Goal: Communication & Community: Ask a question

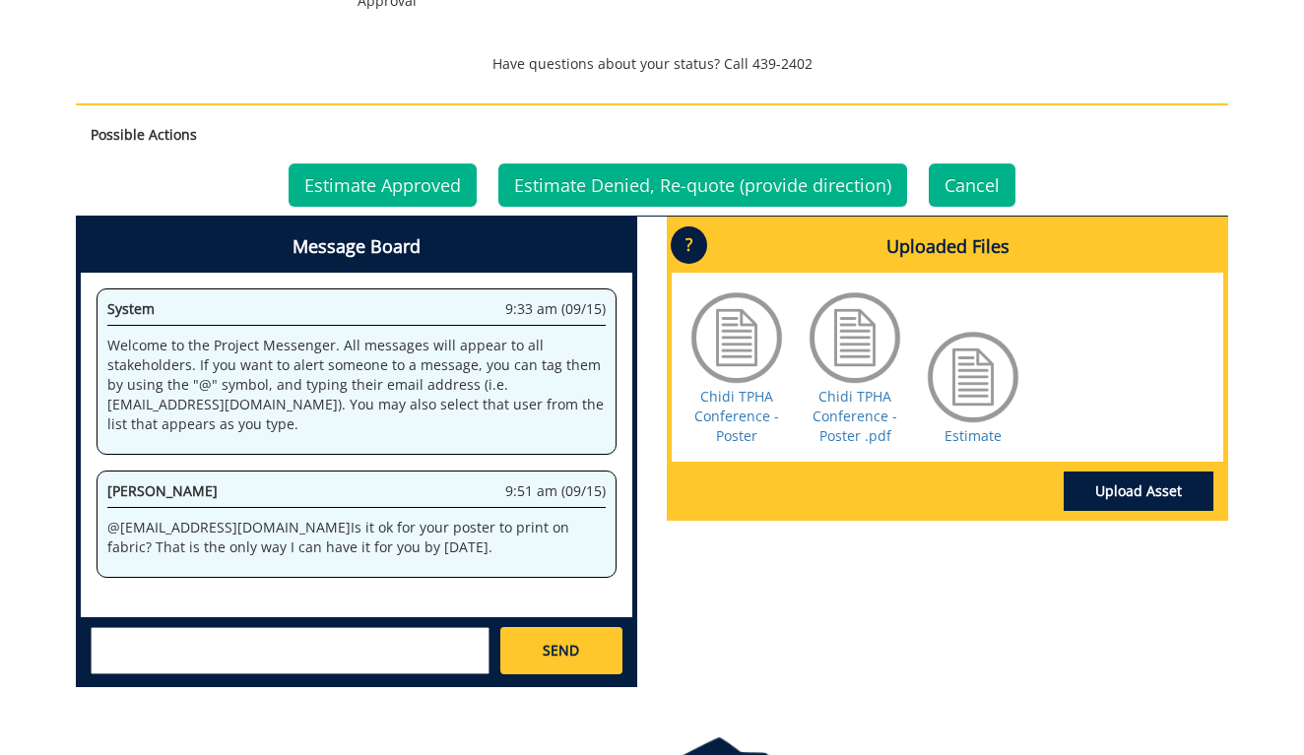
scroll to position [868, 0]
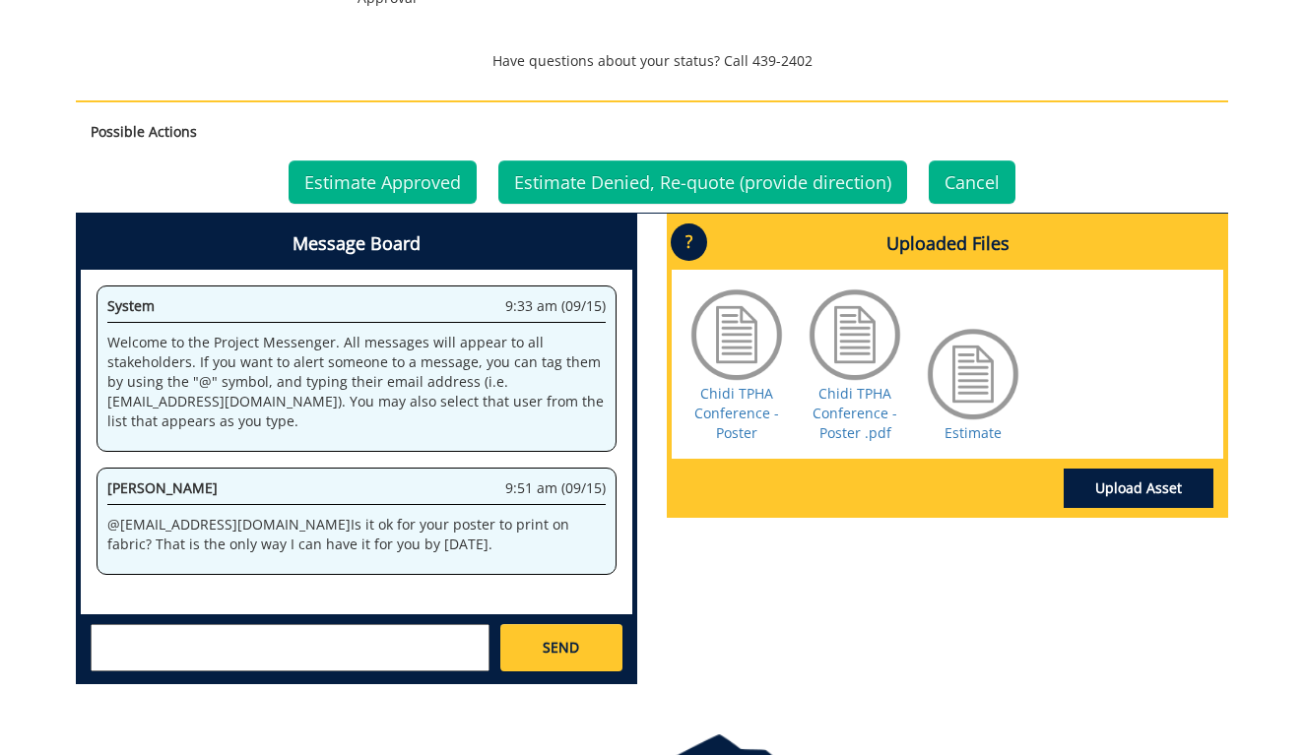
click at [332, 662] on textarea at bounding box center [290, 647] width 399 height 47
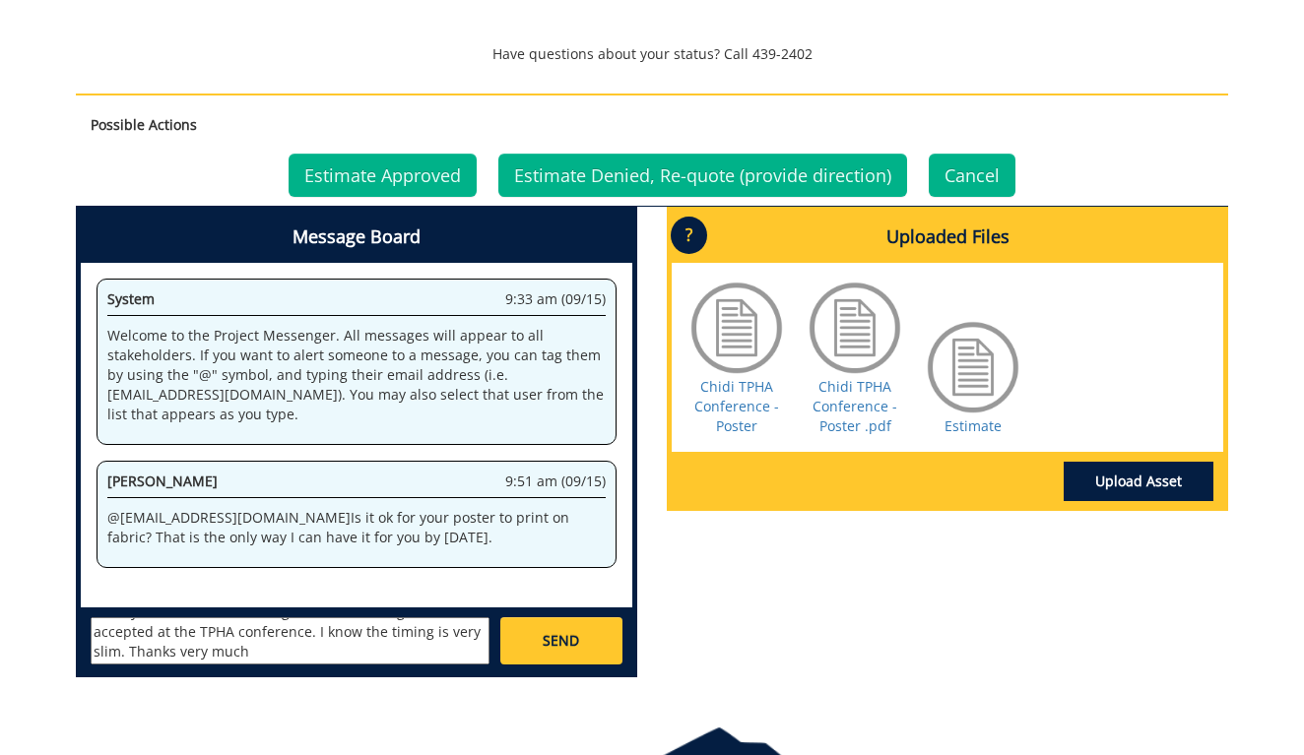
scroll to position [880, 0]
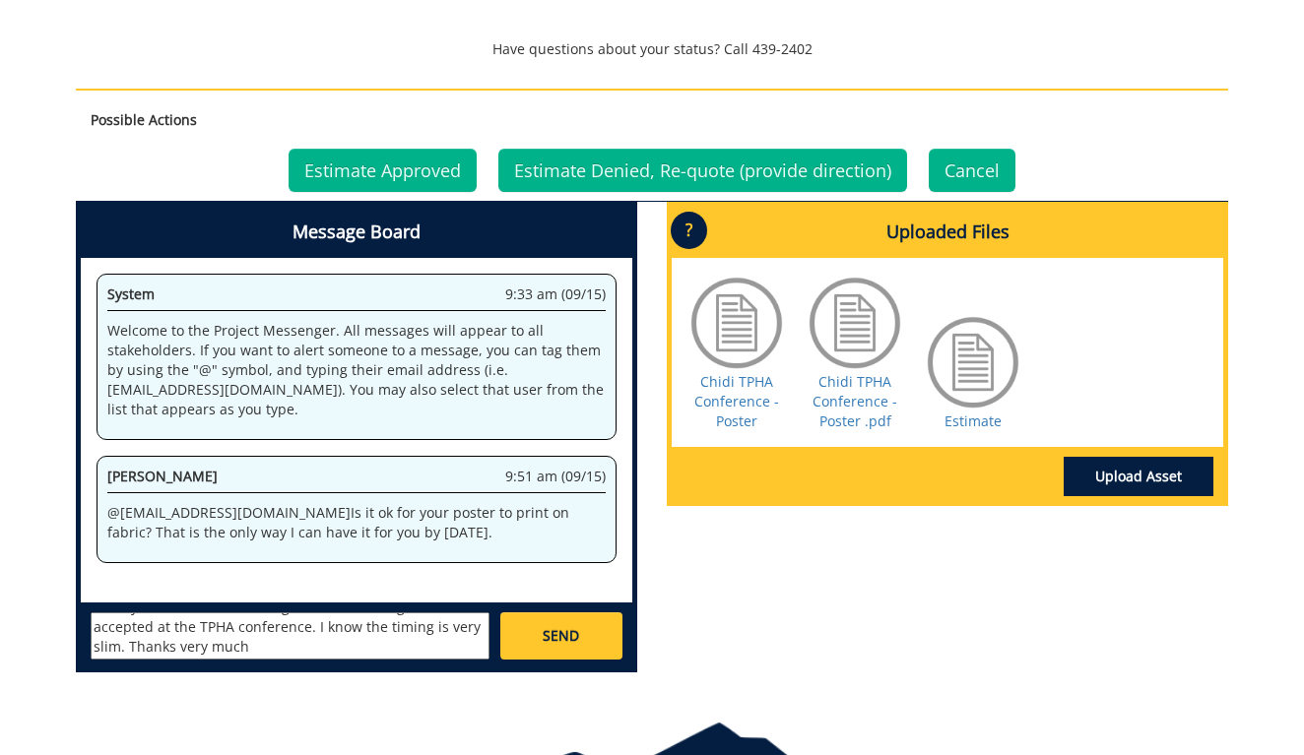
drag, startPoint x: 385, startPoint y: 644, endPoint x: 415, endPoint y: 673, distance: 42.5
click at [415, 660] on textarea "I really don't mind sir, as long as it's something that can be accepted at the …" at bounding box center [290, 635] width 399 height 47
click at [378, 660] on textarea "I really don't mind sir, as long as it's something that can be accepted at the …" at bounding box center [290, 635] width 399 height 47
type textarea "I really don't mind sir, as long as it's something that can be accepted at the …"
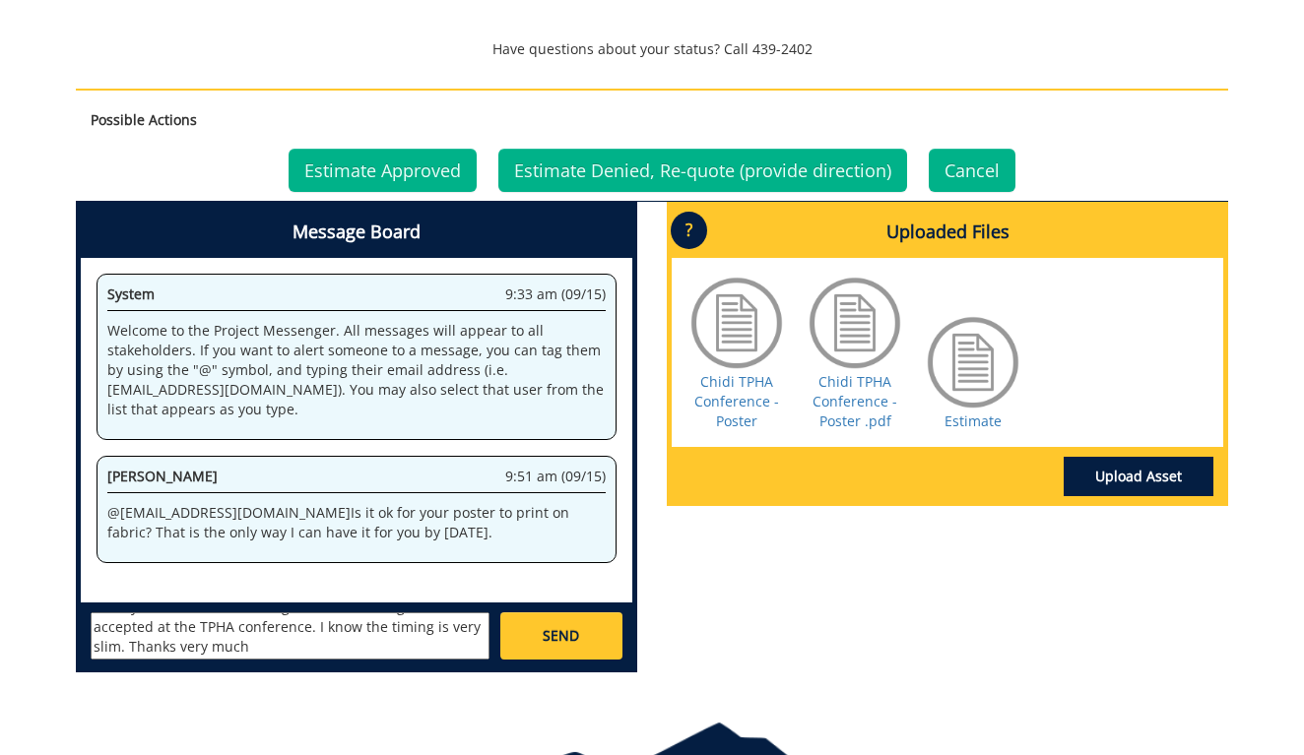
click at [574, 645] on span "SEND" at bounding box center [560, 636] width 36 height 20
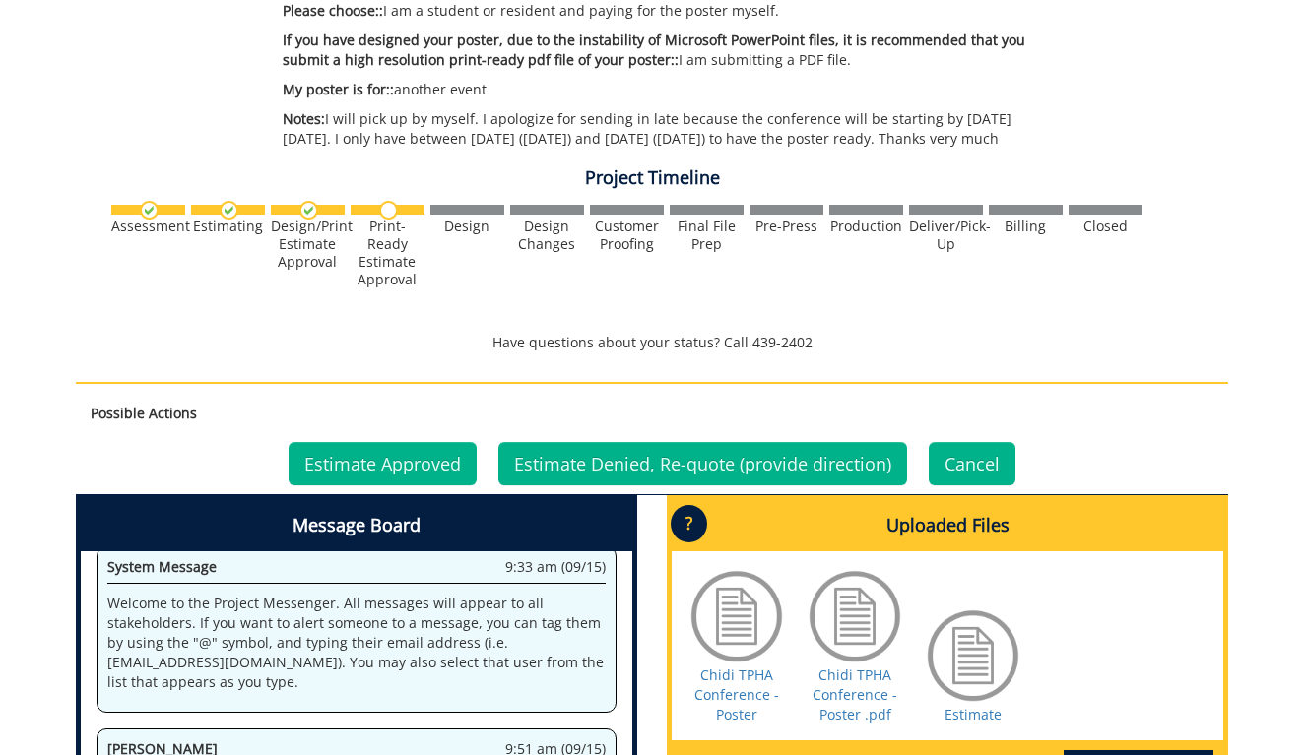
scroll to position [553, 0]
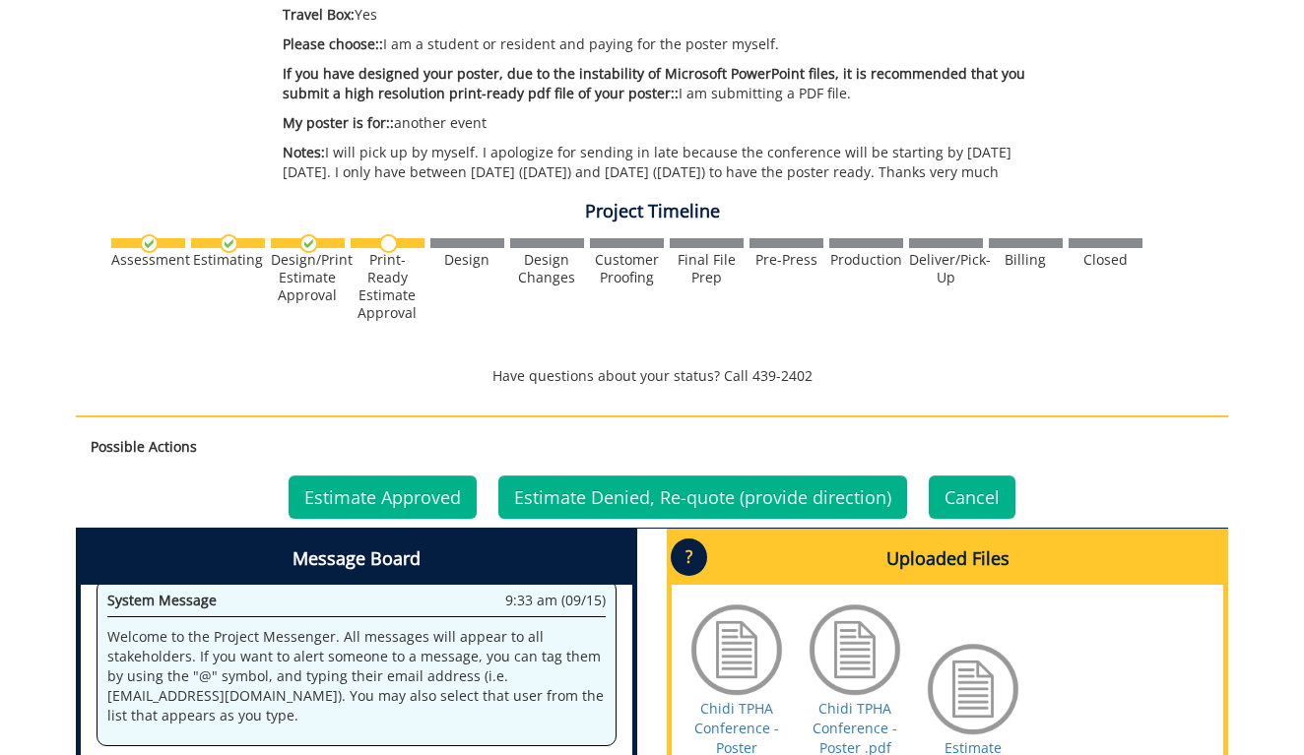
click at [440, 515] on link "Estimate Approved" at bounding box center [382, 497] width 188 height 43
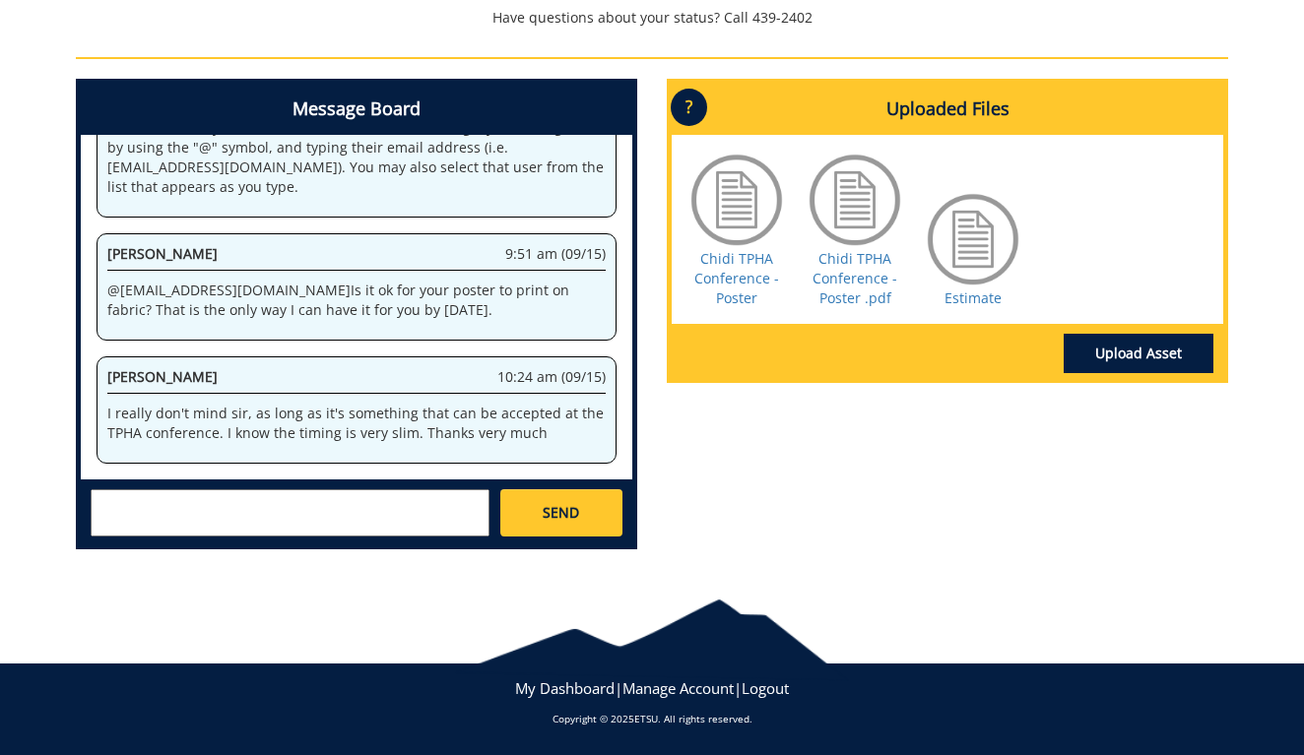
scroll to position [927, 0]
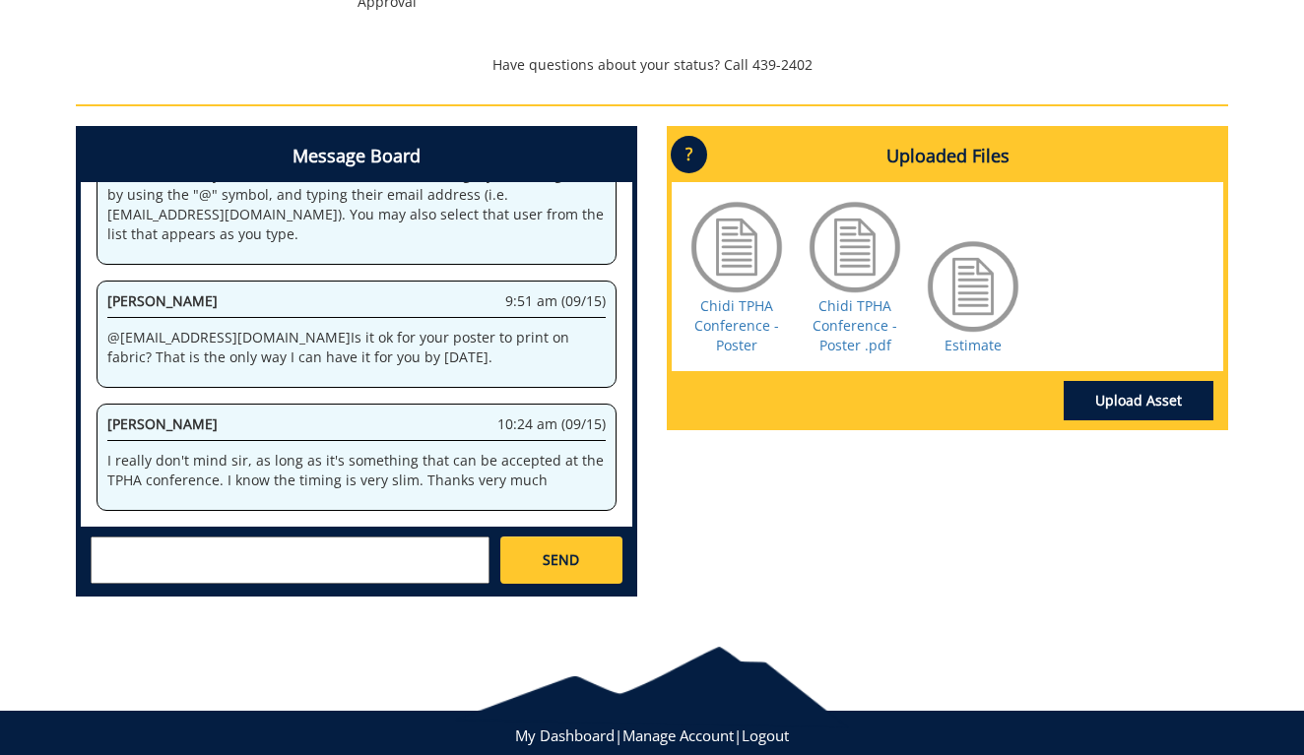
scroll to position [855, 0]
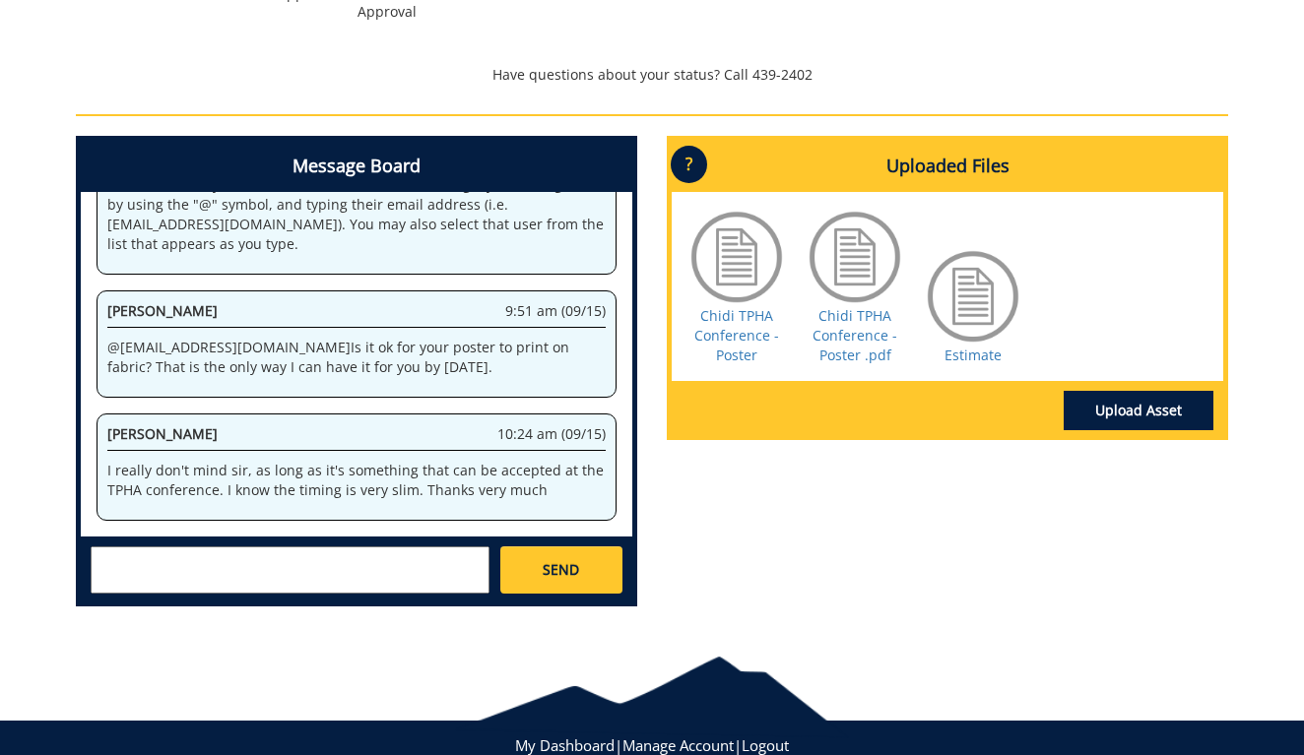
click at [985, 297] on div at bounding box center [973, 296] width 98 height 98
click at [973, 364] on link "Estimate" at bounding box center [972, 355] width 57 height 19
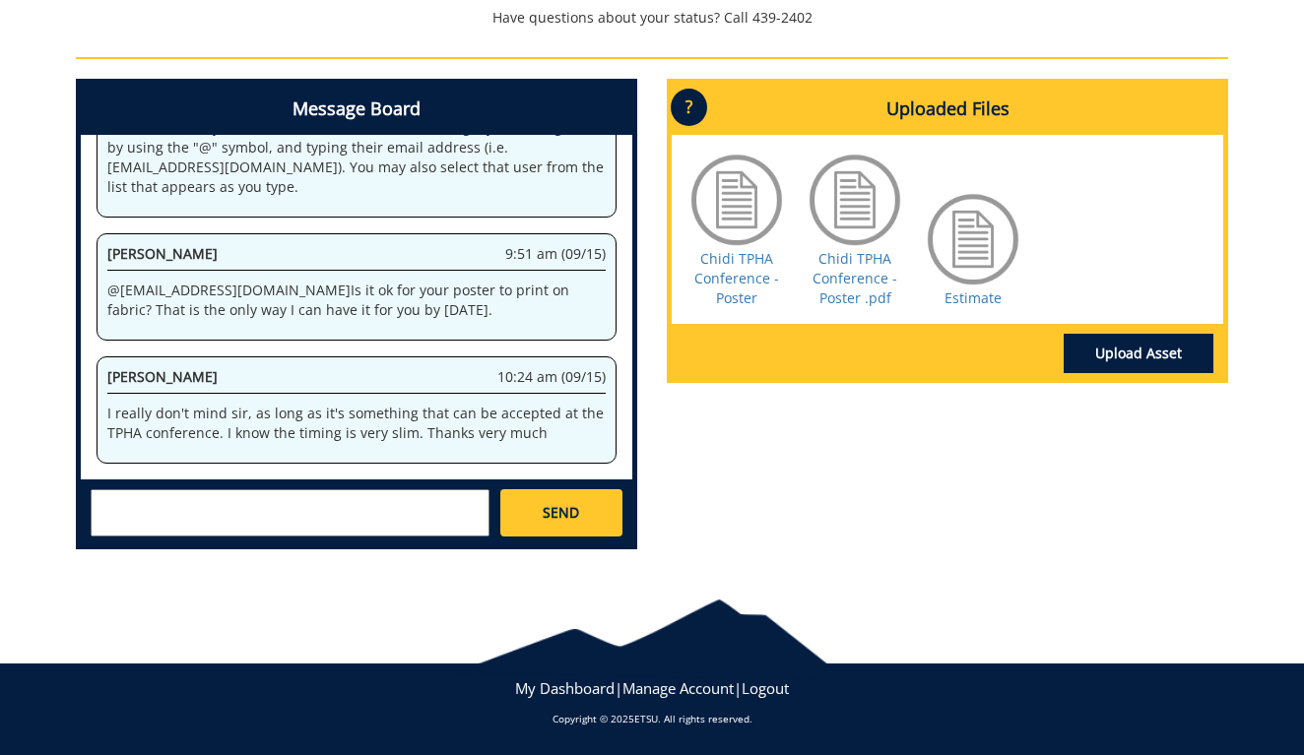
scroll to position [927, 0]
click at [392, 521] on textarea at bounding box center [290, 512] width 399 height 47
click at [99, 501] on textarea "the 2 files I uploaded are the same. I just sent them in ppt and pdf formats. I" at bounding box center [290, 512] width 399 height 47
click at [218, 530] on textarea "The 2 files I uploaded are the same. I just sent them in ppt and pdf formats. I" at bounding box center [290, 512] width 399 height 47
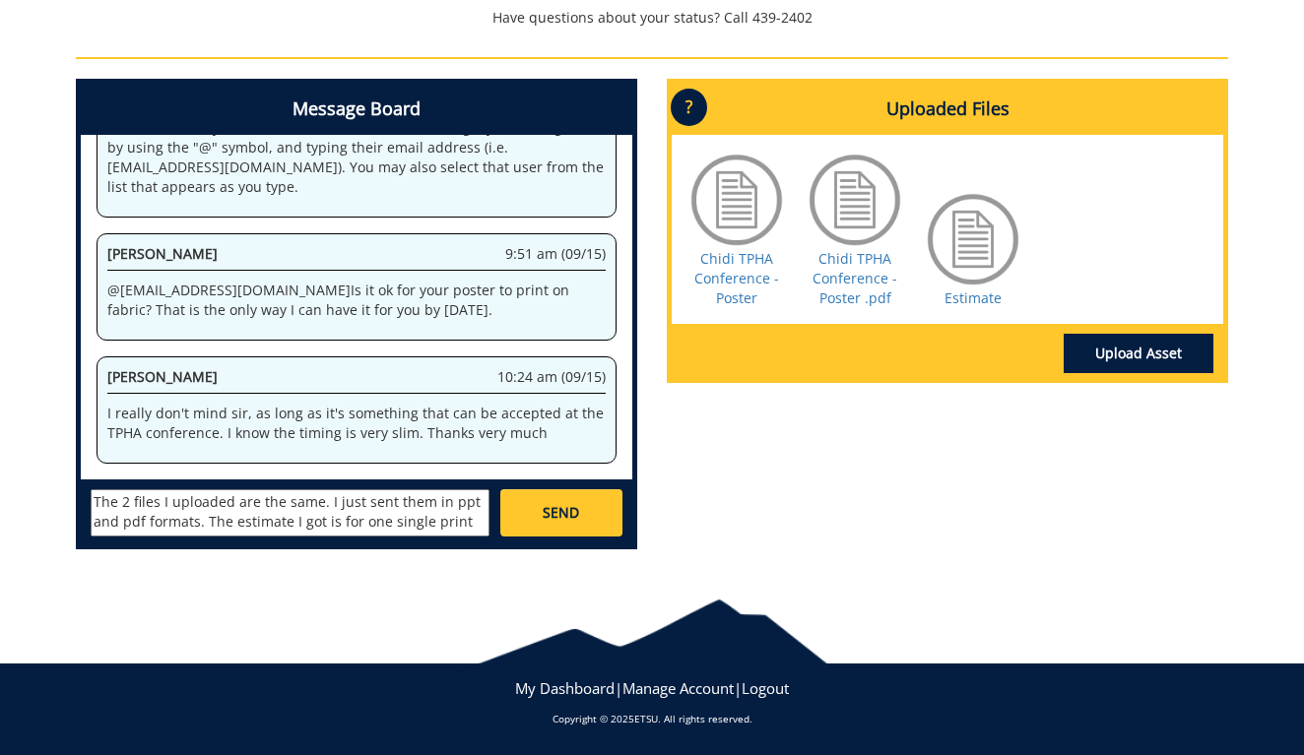
scroll to position [917, 0]
click at [99, 514] on textarea "The 2 files I uploaded are the same. I just sent them in ppt and pdf formats. T…" at bounding box center [290, 512] width 399 height 47
click at [307, 533] on textarea "Quick question: The 2 files I uploaded are the same. I just sent them in ppt an…" at bounding box center [290, 512] width 399 height 47
type textarea "Quick question: The 2 files I uploaded are the same. I just sent them in ppt an…"
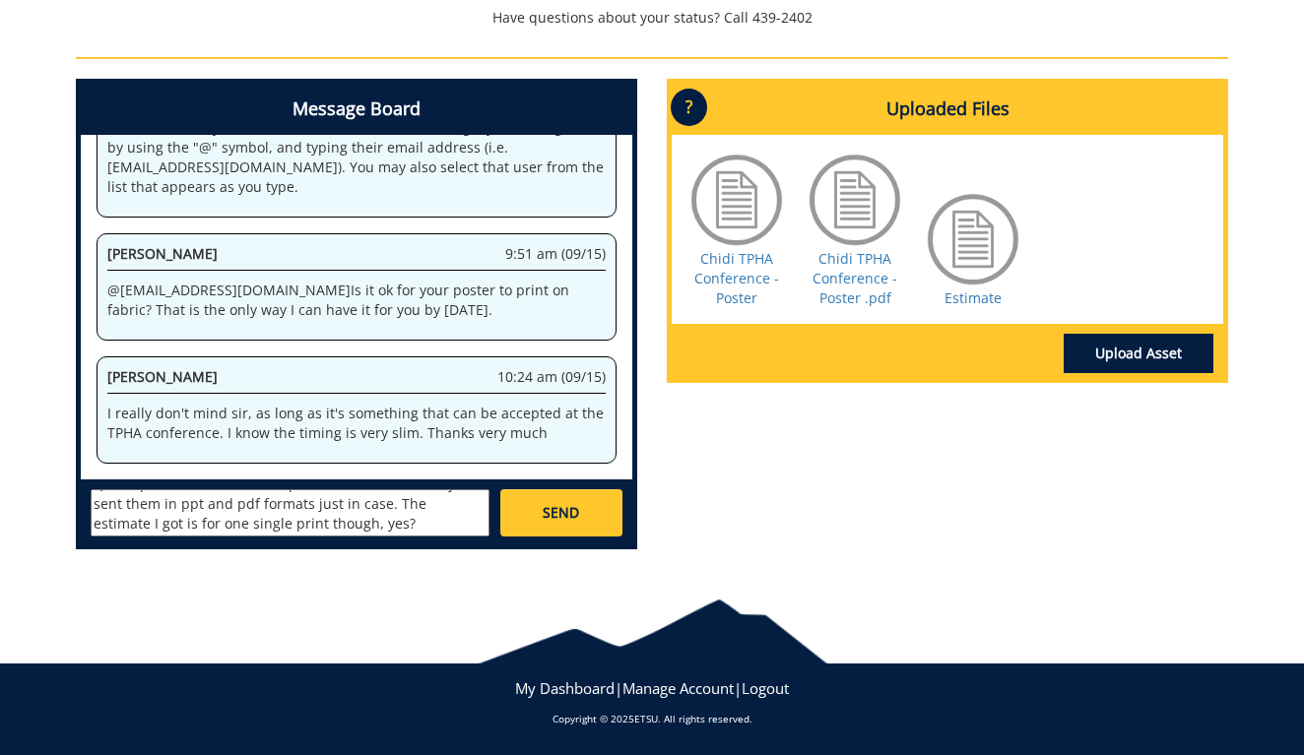
click at [573, 515] on span "SEND" at bounding box center [560, 513] width 36 height 20
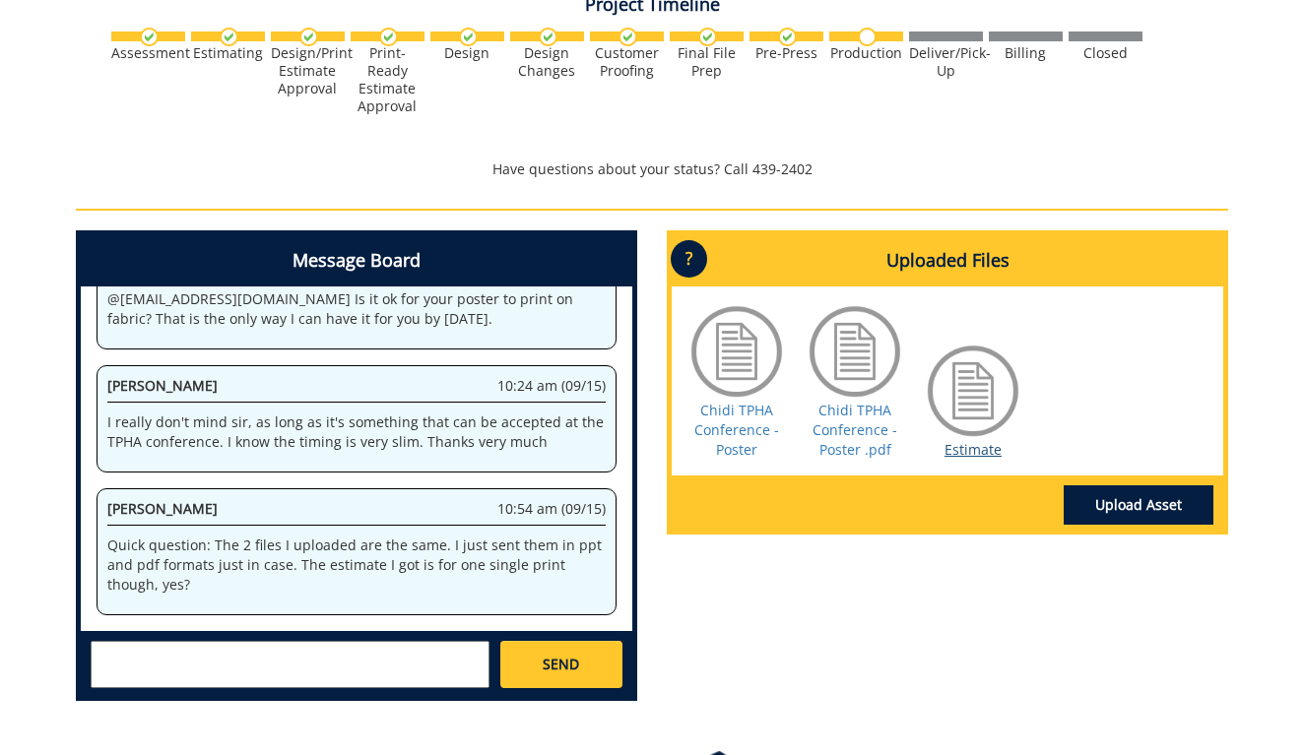
scroll to position [761, 0]
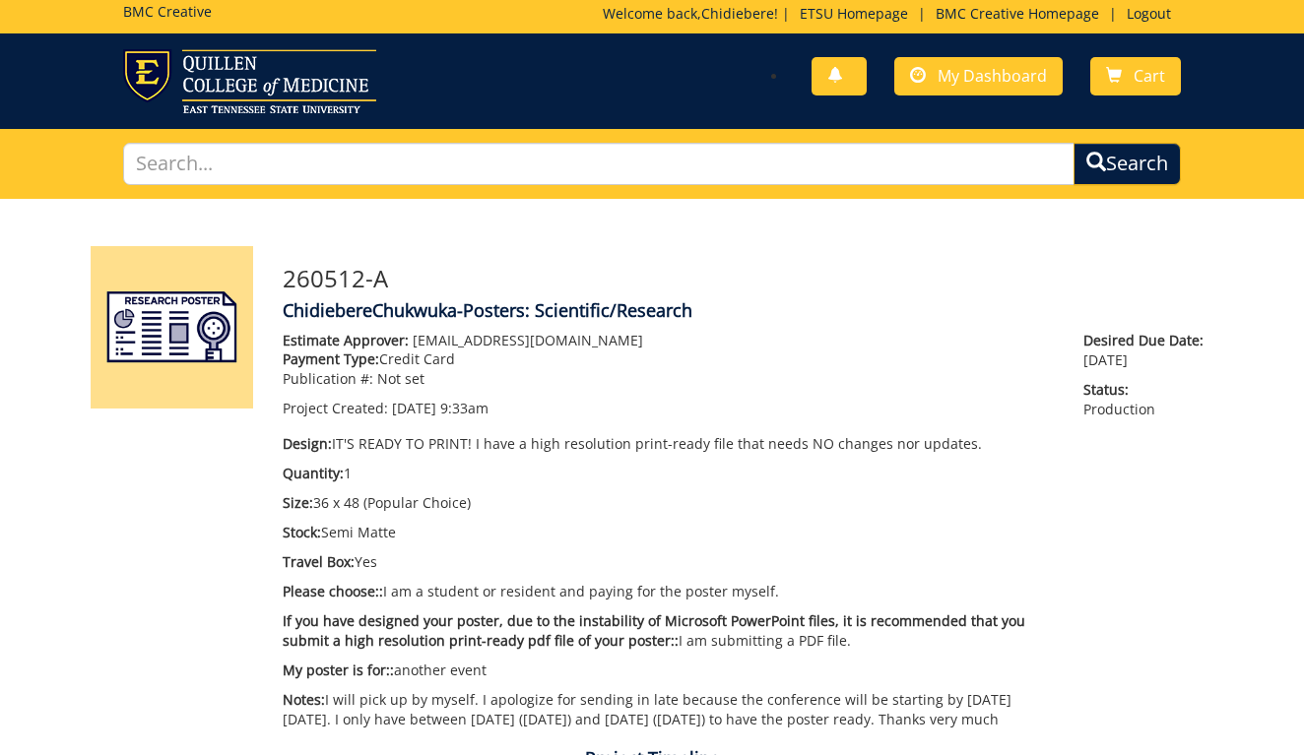
scroll to position [3, 0]
